Goal: Information Seeking & Learning: Understand process/instructions

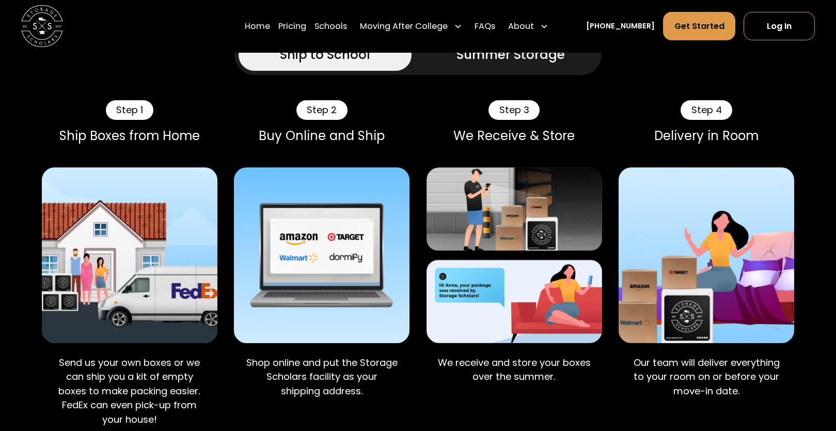
scroll to position [538, 0]
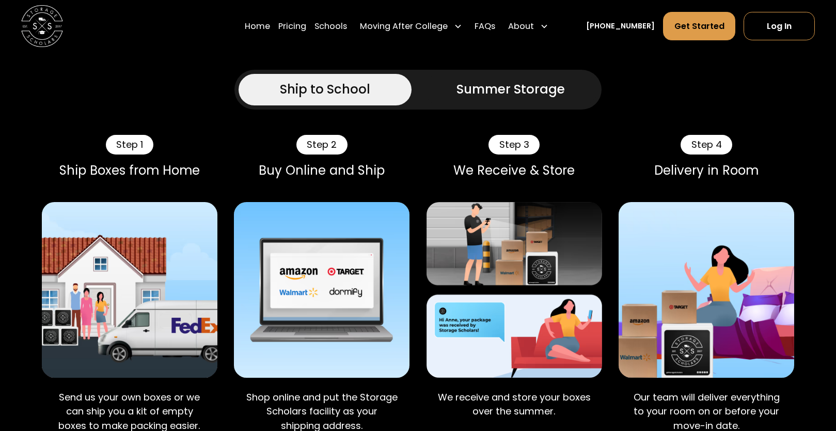
click at [458, 105] on link "Summer Storage" at bounding box center [510, 89] width 173 height 31
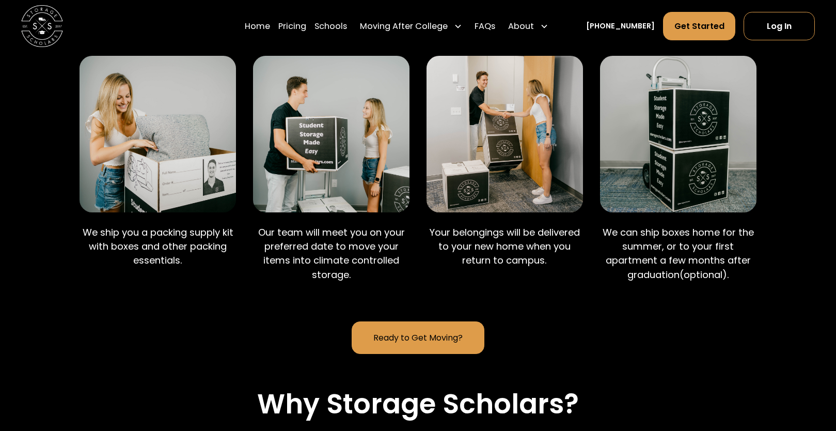
scroll to position [686, 0]
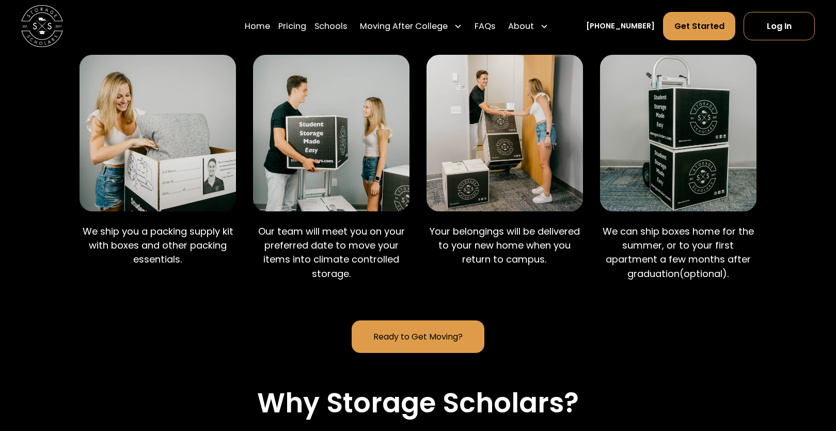
click at [389, 353] on link "Ready to Get Moving?" at bounding box center [418, 336] width 132 height 33
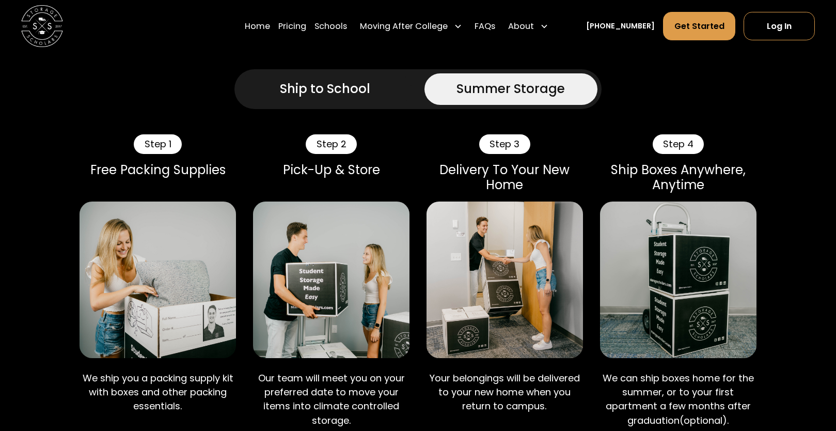
scroll to position [281, 0]
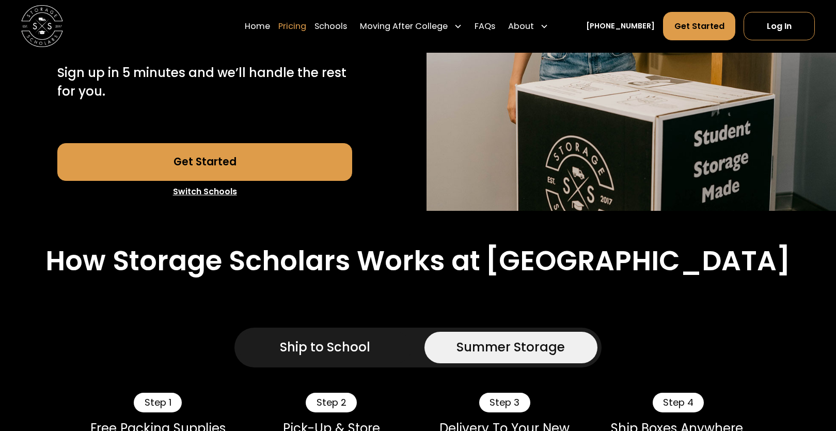
click at [302, 24] on link "Pricing" at bounding box center [292, 25] width 28 height 29
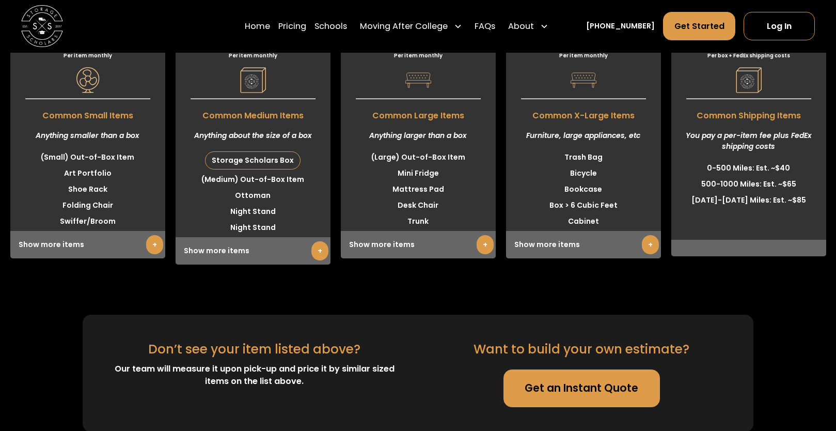
scroll to position [3102, 0]
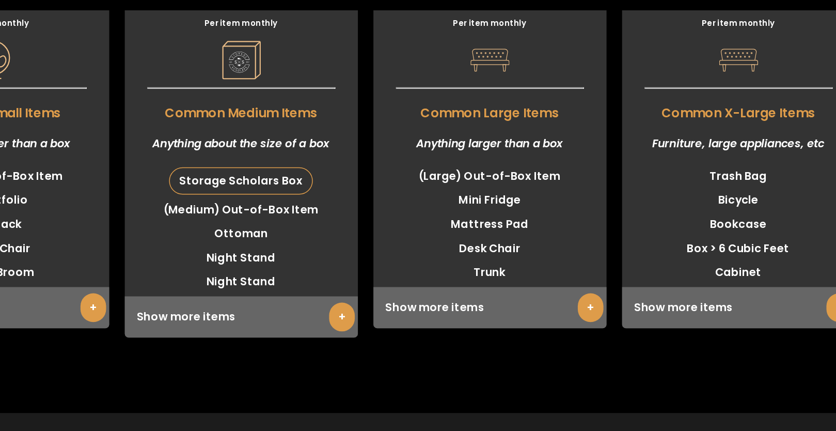
click at [272, 174] on div "Storage Scholars Box" at bounding box center [252, 165] width 94 height 17
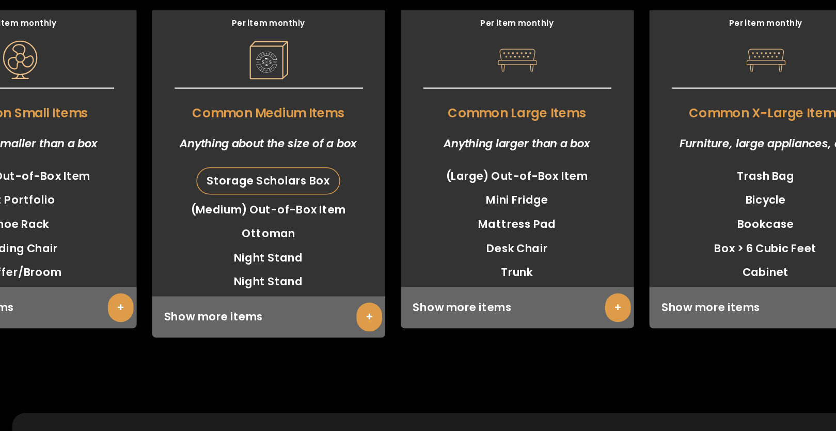
click at [315, 266] on link "+" at bounding box center [319, 256] width 17 height 19
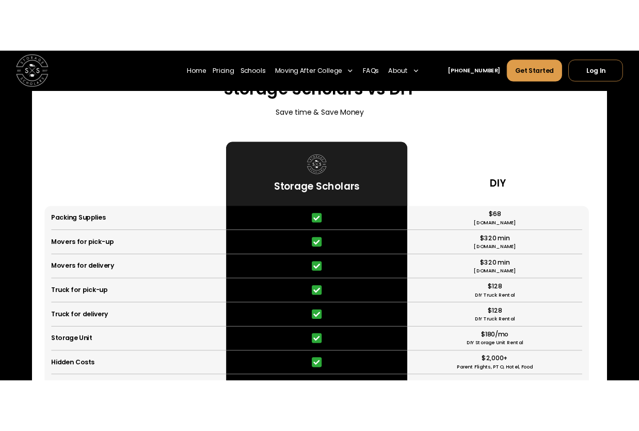
scroll to position [2208, 0]
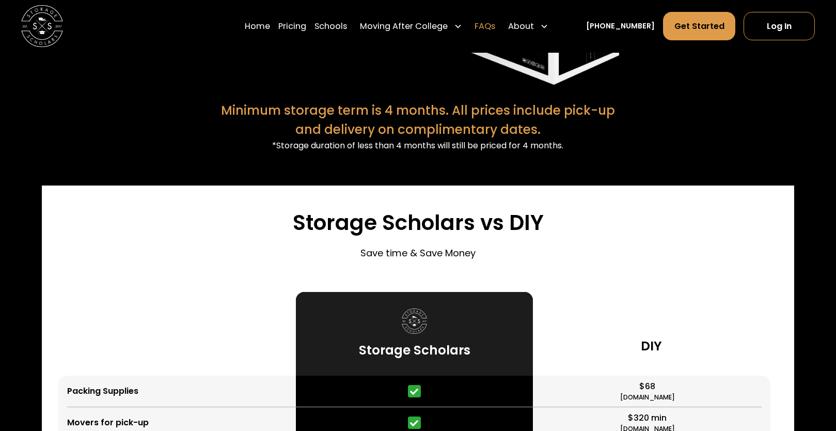
click at [495, 26] on link "FAQs" at bounding box center [484, 25] width 21 height 29
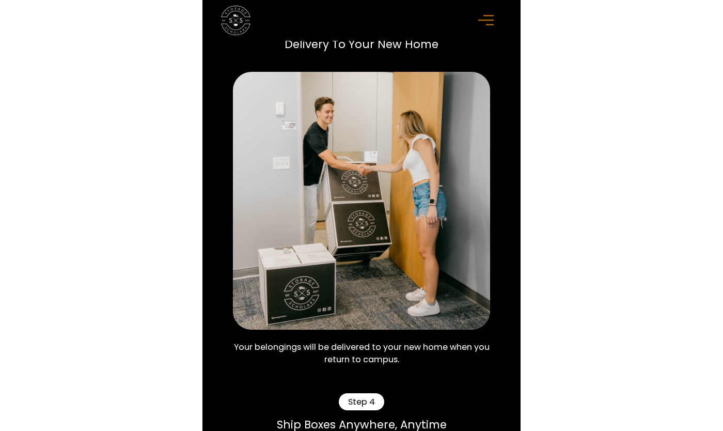
scroll to position [1582, 0]
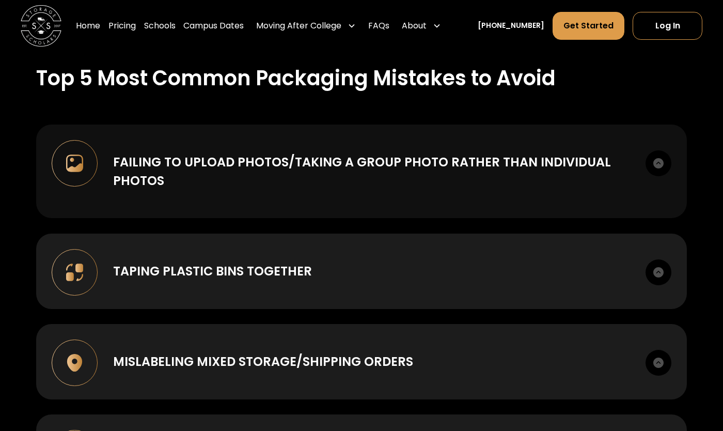
scroll to position [1071, 0]
click at [222, 191] on div "Failing to upload photos/taking a group photo rather than individual photos To …" at bounding box center [361, 171] width 650 height 93
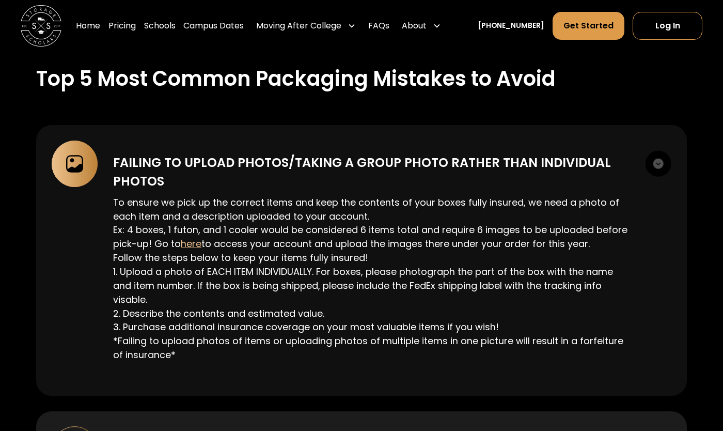
click at [229, 175] on div "Failing to upload photos/taking a group photo rather than individual photos" at bounding box center [371, 171] width 517 height 37
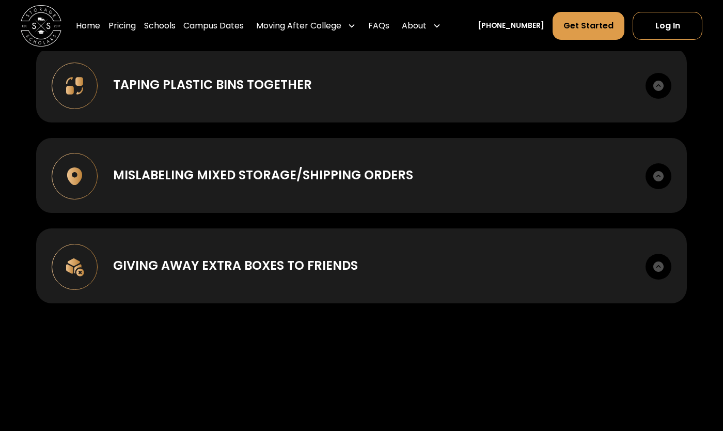
scroll to position [1455, 0]
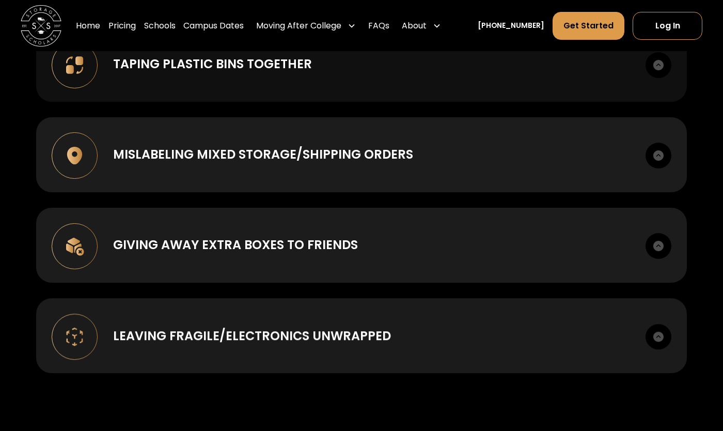
click at [205, 73] on div "Taping plastic bins together Taping plastic bins together increases the likelih…" at bounding box center [361, 64] width 650 height 75
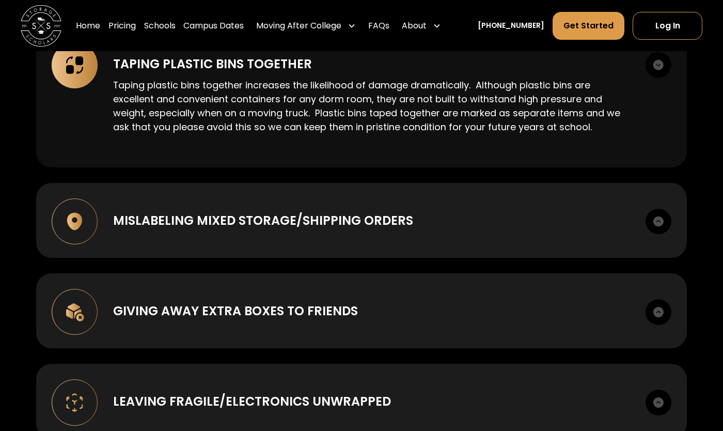
click at [210, 62] on div "Taping plastic bins together" at bounding box center [212, 64] width 199 height 19
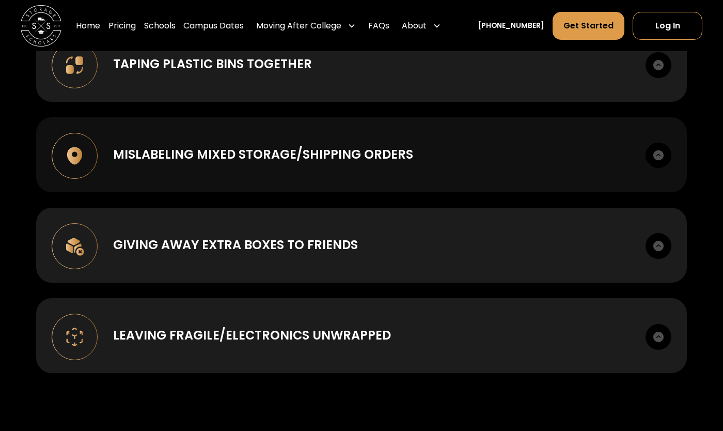
click at [209, 145] on div "Mislabeling mixed storage/shipping orders" at bounding box center [263, 154] width 300 height 19
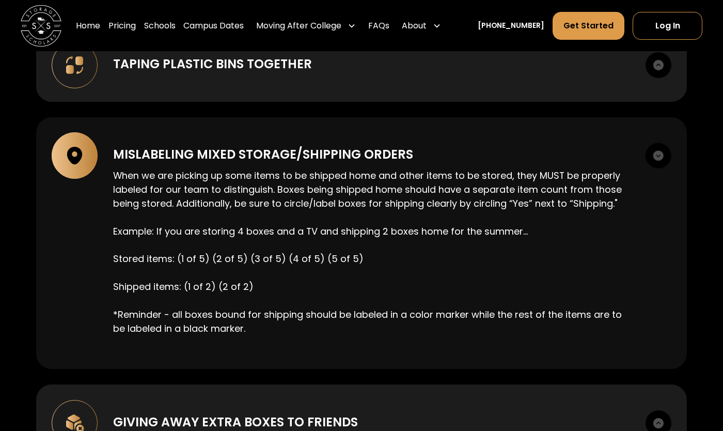
click at [211, 147] on div "Mislabeling mixed storage/shipping orders" at bounding box center [263, 154] width 300 height 19
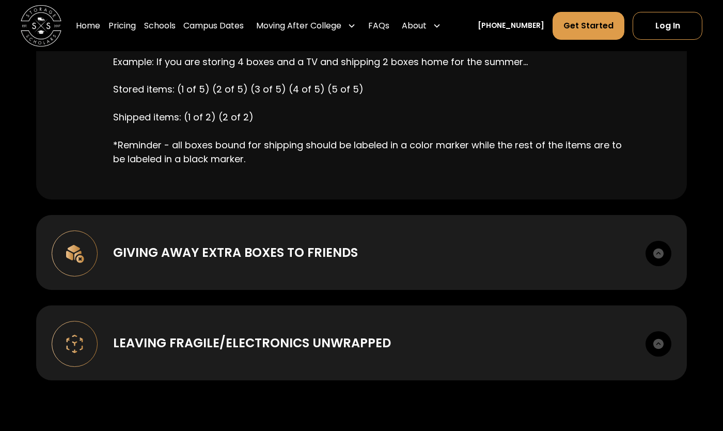
scroll to position [1755, 0]
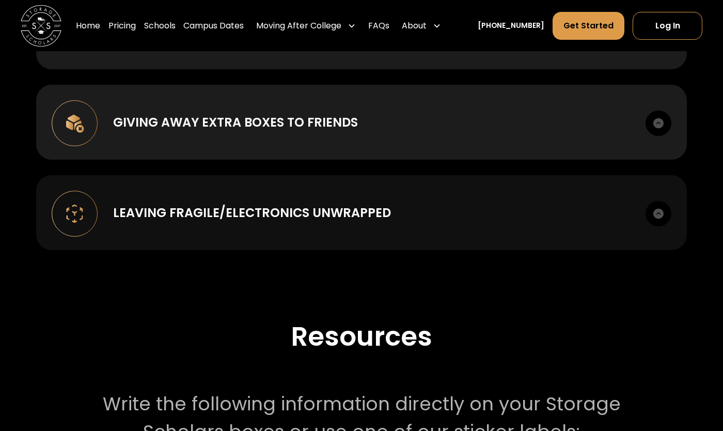
click at [206, 210] on div "Leaving Fragile/Electronics unwrapped" at bounding box center [252, 212] width 278 height 19
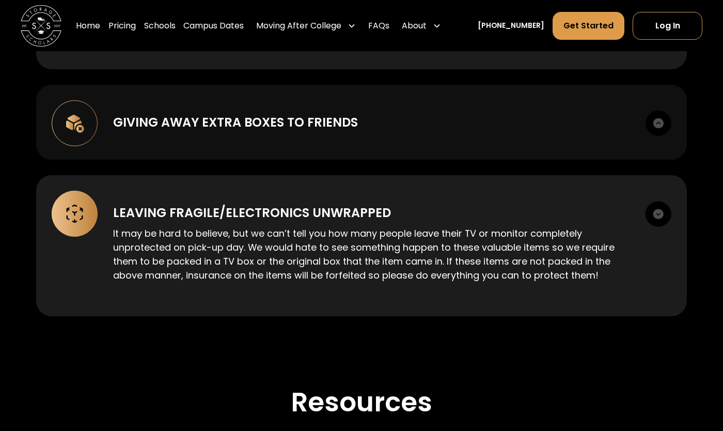
click at [200, 124] on div "Giving away extra boxes to friends" at bounding box center [235, 122] width 245 height 19
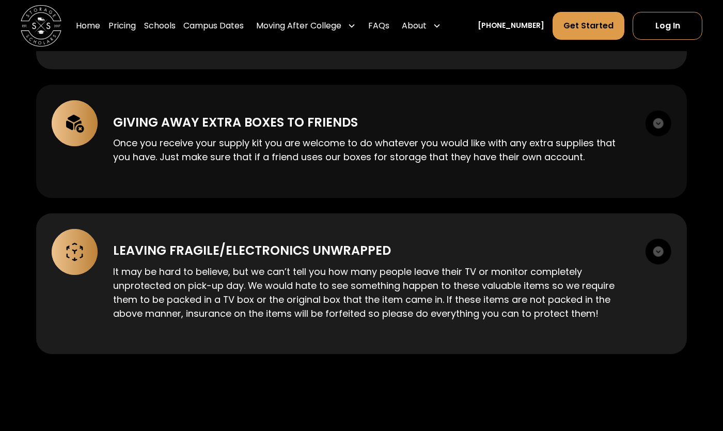
click at [203, 113] on div "Giving away extra boxes to friends" at bounding box center [235, 122] width 245 height 19
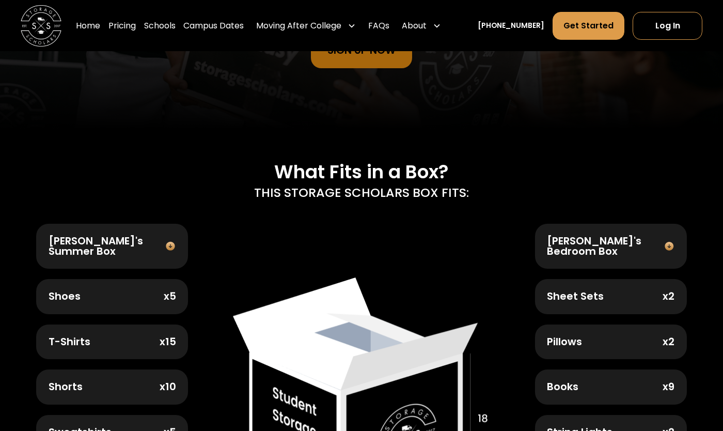
scroll to position [251, 0]
